Goal: Information Seeking & Learning: Learn about a topic

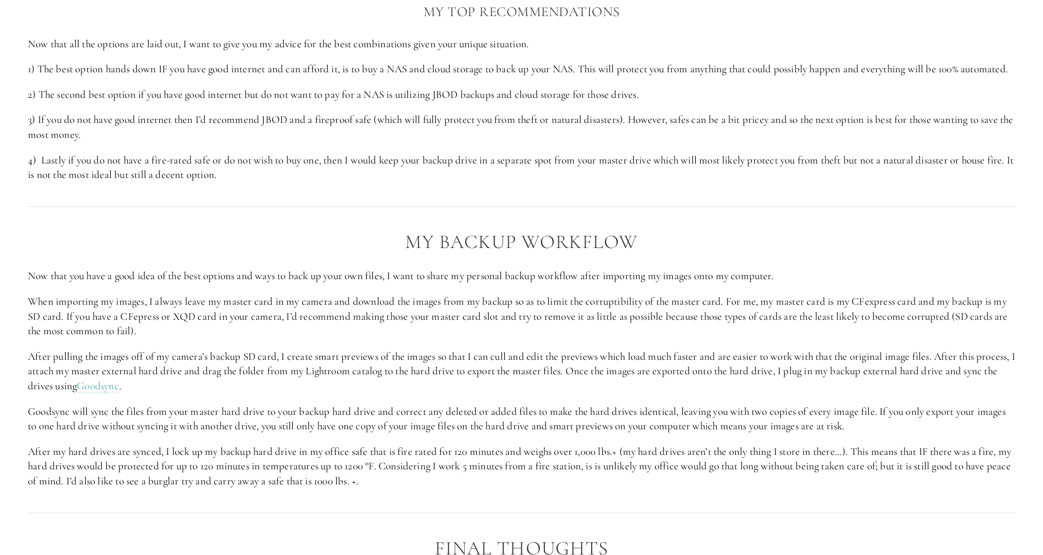
scroll to position [1831, 0]
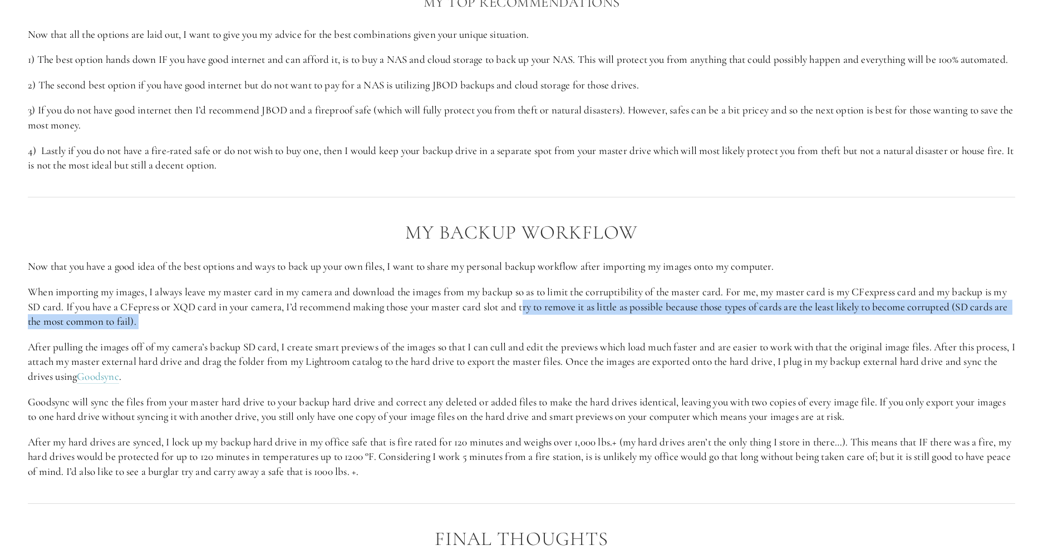
drag, startPoint x: 525, startPoint y: 327, endPoint x: 533, endPoint y: 344, distance: 19.4
click at [533, 344] on div "My Backup Workflow Now that you have a good idea of the best options and ways t…" at bounding box center [521, 351] width 987 height 258
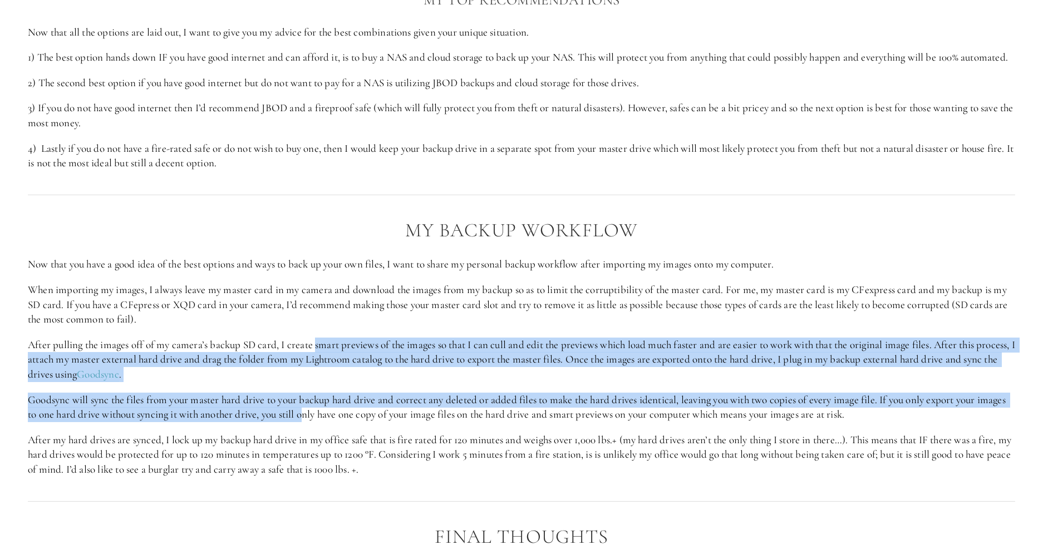
drag, startPoint x: 318, startPoint y: 359, endPoint x: 338, endPoint y: 436, distance: 79.3
click at [338, 436] on div "My Backup Workflow Now that you have a good idea of the best options and ways t…" at bounding box center [521, 349] width 987 height 258
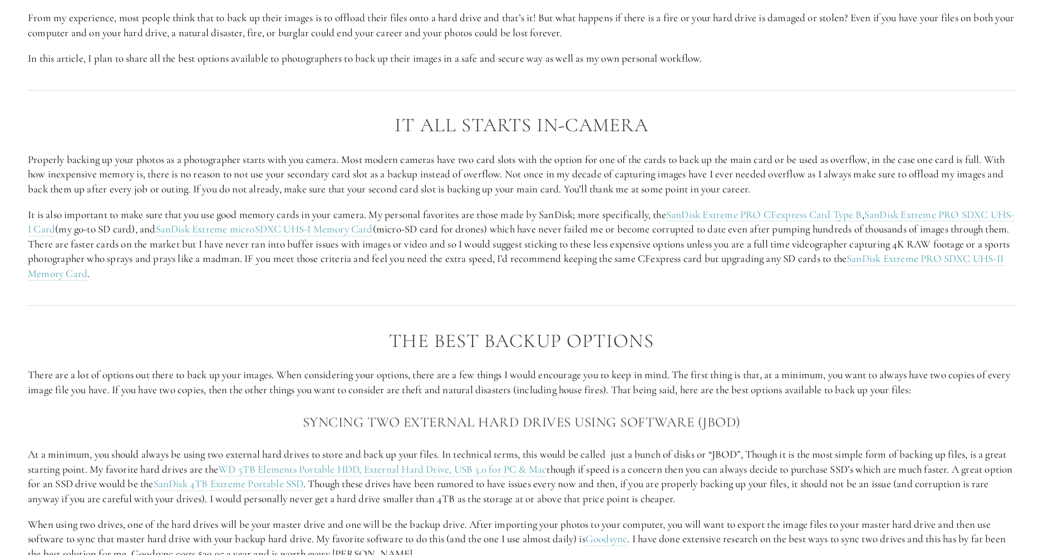
scroll to position [891, 0]
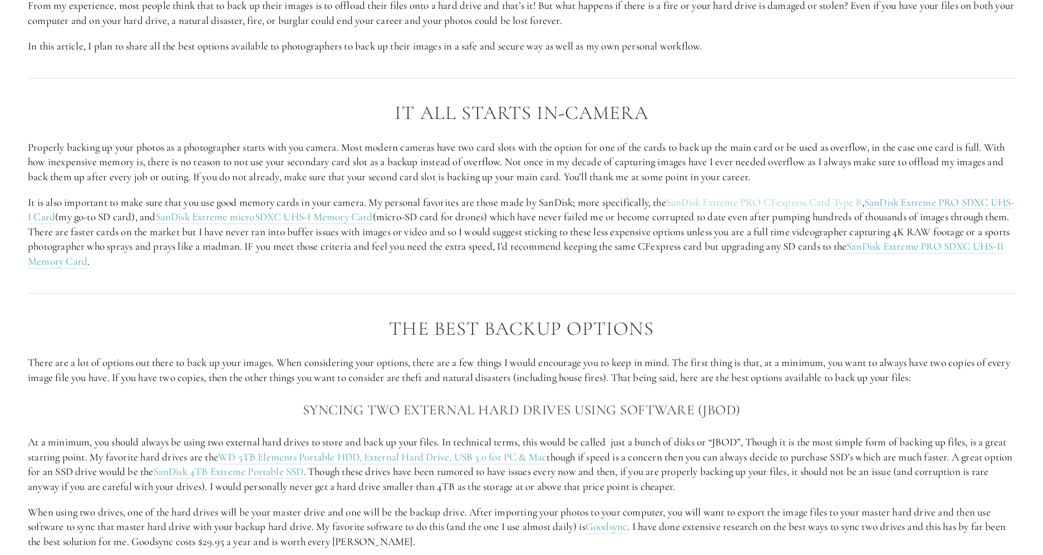
click at [769, 203] on link "SanDisk Extreme PRO CFexpress Card Type B" at bounding box center [764, 203] width 196 height 14
click at [931, 202] on link "SanDisk Extreme PRO SDXC UHS-I Card" at bounding box center [521, 210] width 986 height 29
click at [734, 203] on link "SanDisk Extreme PRO CFexpress Card Type B" at bounding box center [764, 203] width 196 height 14
click at [326, 216] on link "SanDisk Extreme microSDXC UHS-I Memory Card" at bounding box center [264, 217] width 217 height 14
click at [75, 262] on link "SanDisk Extreme PRO SDXC UHS-II Memory Card" at bounding box center [516, 254] width 977 height 29
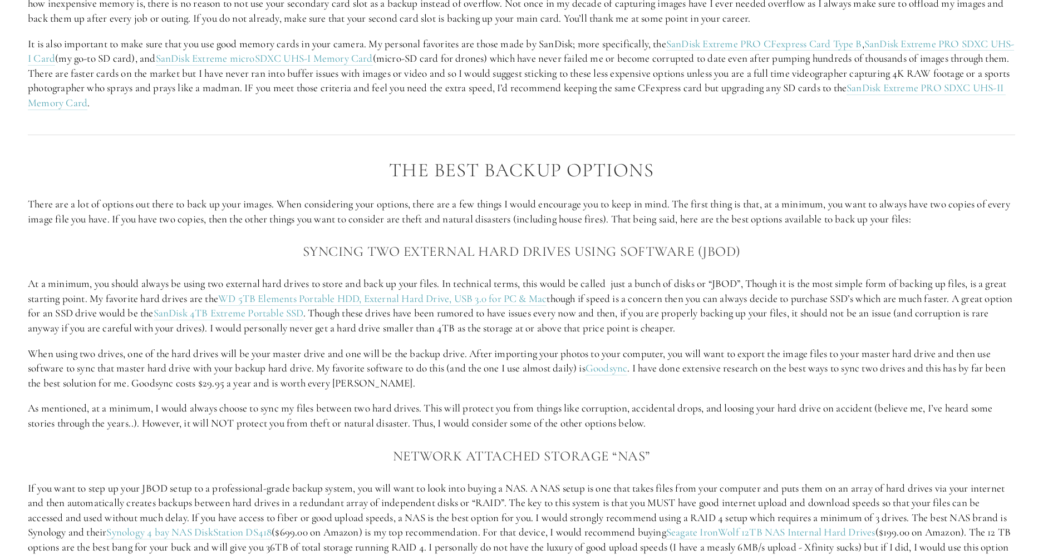
scroll to position [1064, 0]
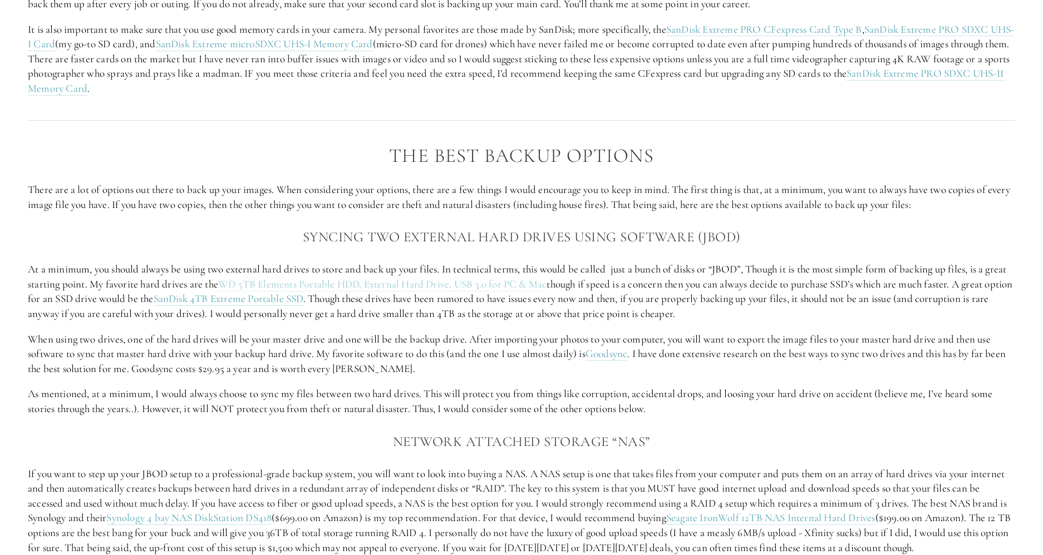
click at [301, 283] on link "WD 5TB Elements Portable HDD, External Hard Drive, USB 3.0 for PC & Mac" at bounding box center [382, 285] width 329 height 14
click at [516, 280] on link "WD 5TB Elements Portable HDD, External Hard Drive, USB 3.0 for PC & Mac" at bounding box center [382, 285] width 329 height 14
click at [244, 300] on link "SanDisk 4TB Extreme Portable SSD" at bounding box center [229, 299] width 150 height 14
